Goal: Information Seeking & Learning: Learn about a topic

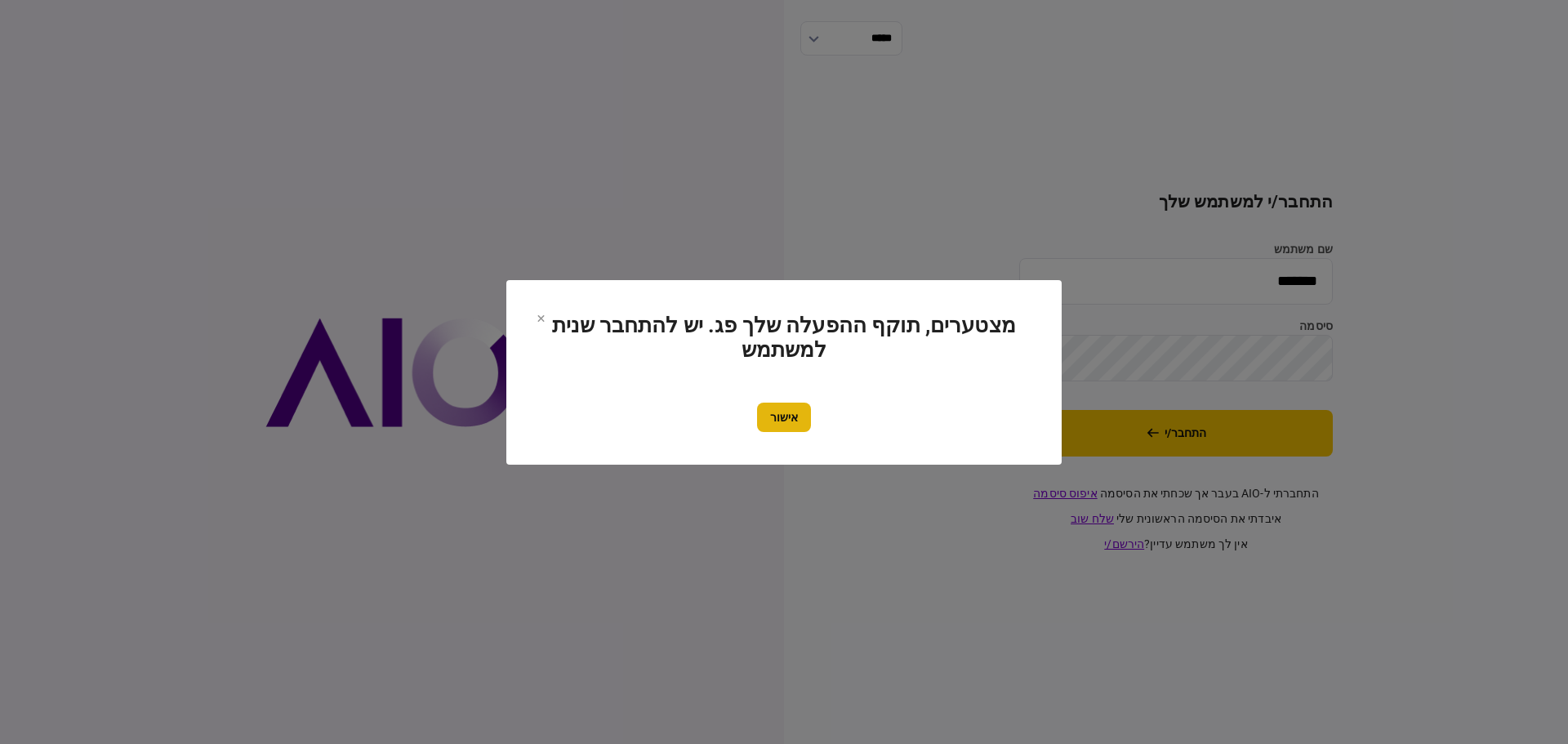
click at [781, 413] on button "אישור" at bounding box center [783, 417] width 54 height 29
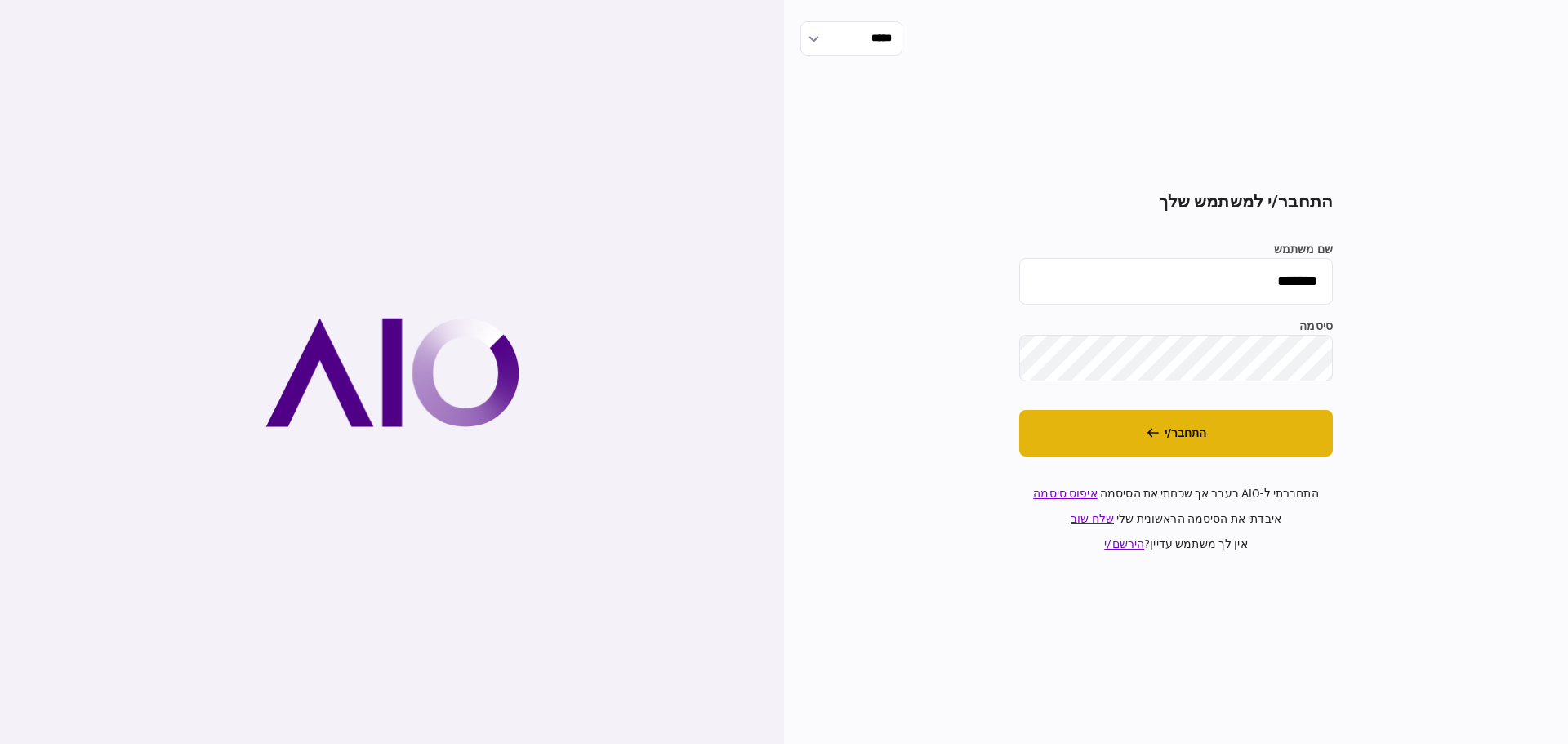
click at [1174, 431] on button "התחבר/י" at bounding box center [1176, 433] width 314 height 47
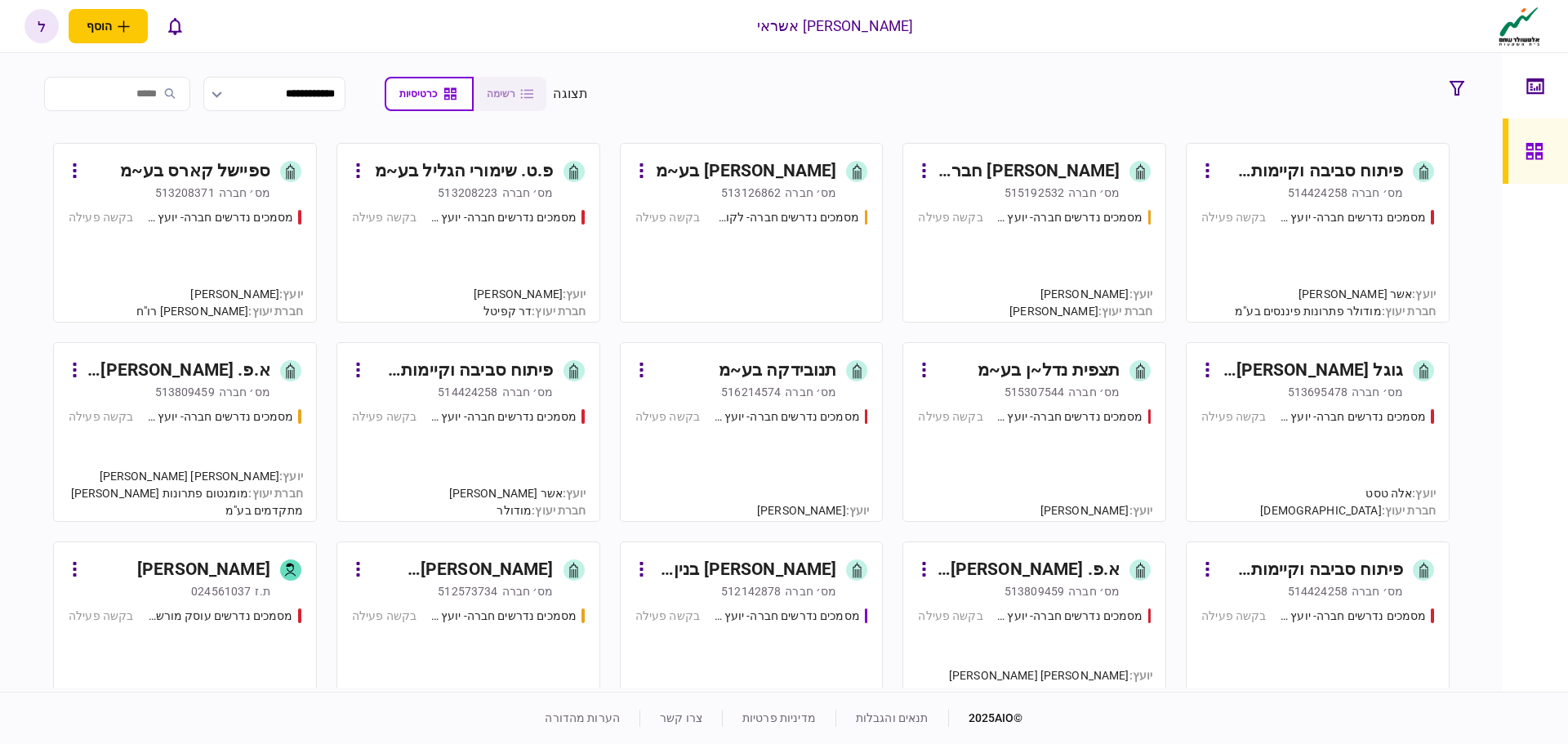
click at [1033, 382] on div "תצפית נדל~ן בע~מ" at bounding box center [1048, 370] width 142 height 26
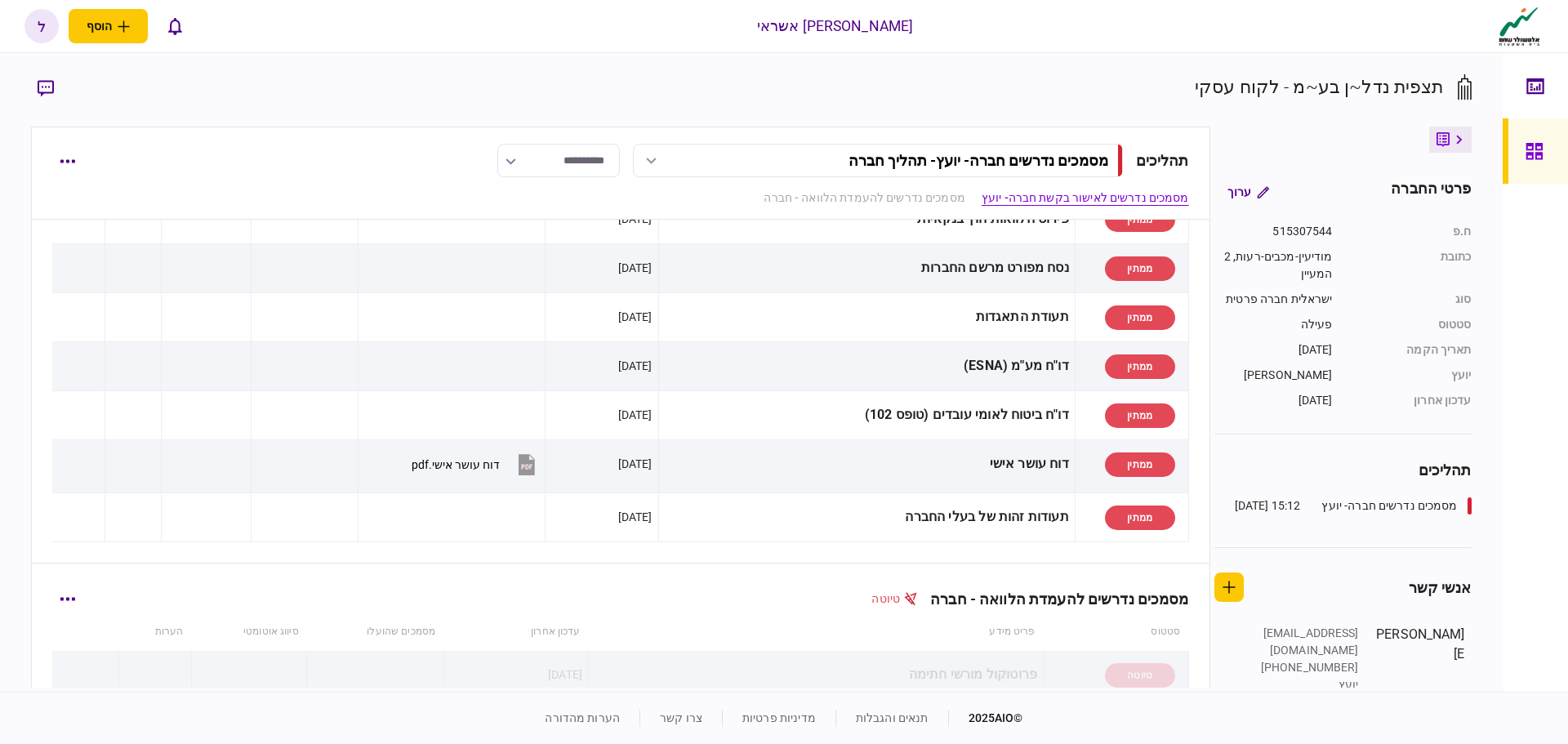
scroll to position [572, 0]
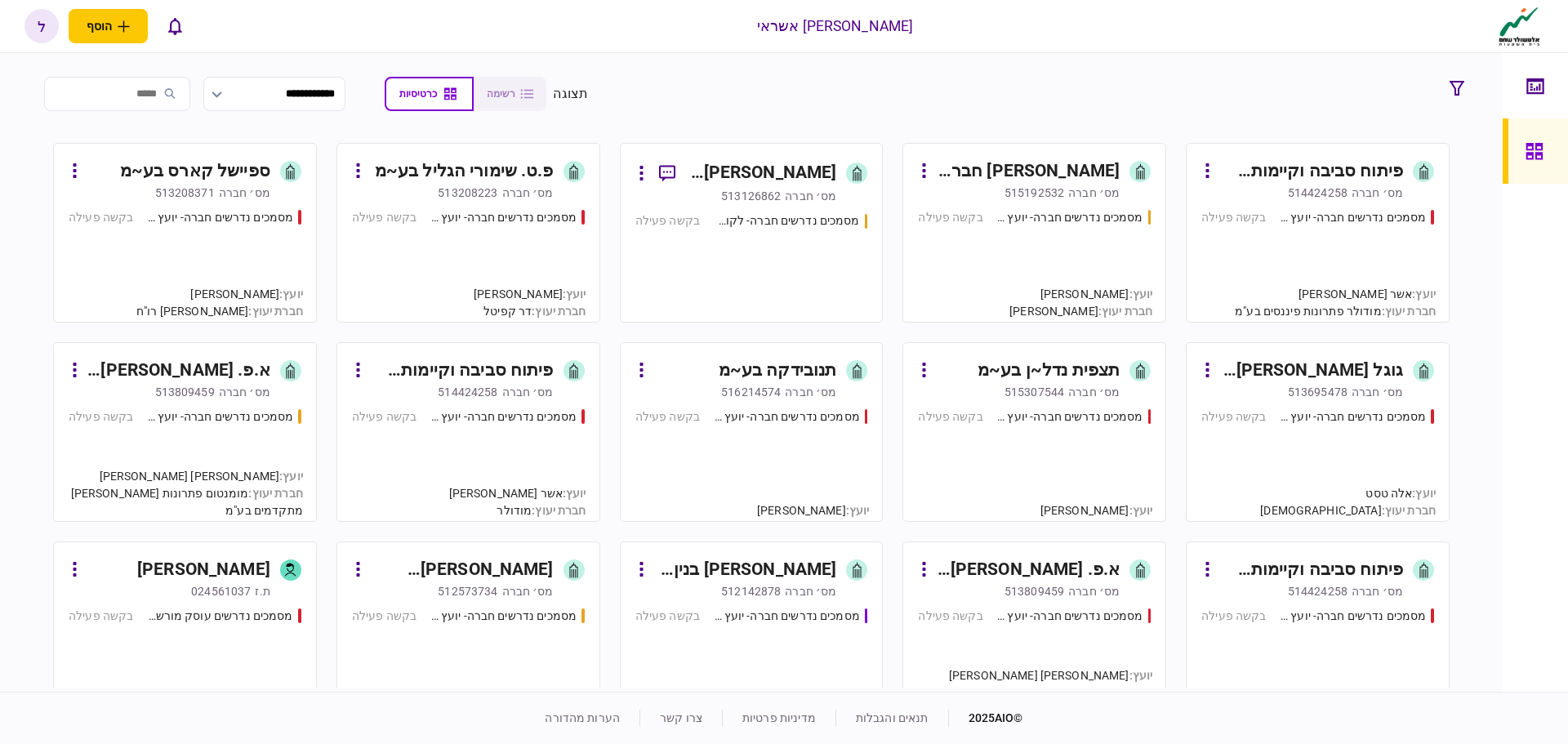
click at [1345, 578] on div "פיתוח סביבה וקיימות בע~מ" at bounding box center [1311, 570] width 183 height 26
click at [1337, 239] on div "מסמכים נדרשים חברה- יועץ - תהליך חברה בקשה פעילה" at bounding box center [1317, 259] width 233 height 99
drag, startPoint x: 1306, startPoint y: 607, endPoint x: 1303, endPoint y: 598, distance: 9.5
click at [1303, 598] on div "מסמכים נדרשים חברה- יועץ - תהליך חברה" at bounding box center [1357, 591] width 178 height 33
